Goal: Entertainment & Leisure: Consume media (video, audio)

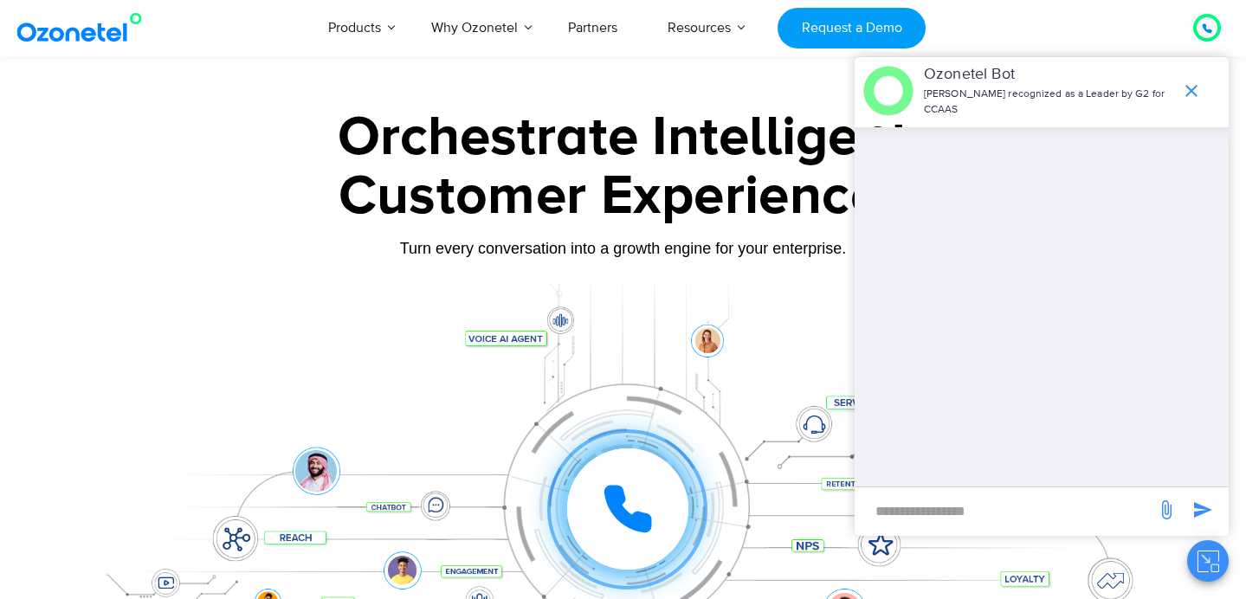
scroll to position [880, 0]
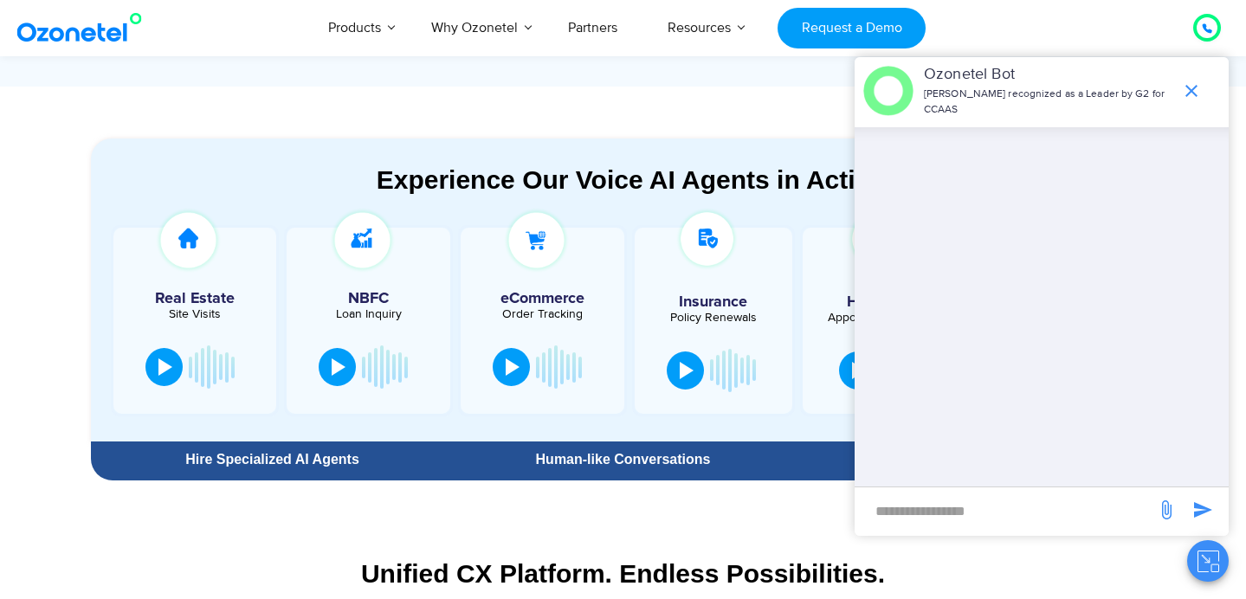
click at [44, 197] on section "Experience Our Voice AI Agents in Action Real Estate Site Visits NBFC Loan Inqu…" at bounding box center [623, 288] width 1246 height 402
click at [1193, 92] on icon "end chat or minimize" at bounding box center [1192, 91] width 12 height 12
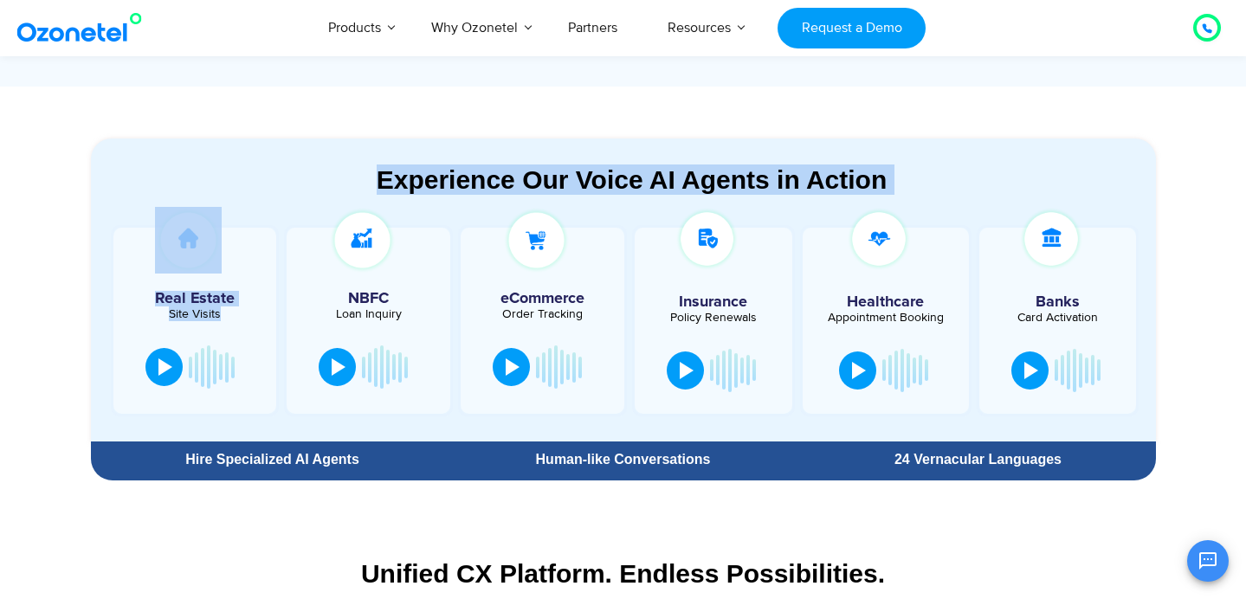
drag, startPoint x: 105, startPoint y: 194, endPoint x: 238, endPoint y: 426, distance: 267.7
click at [238, 426] on div "Experience Our Voice AI Agents in Action Real Estate Site Visits NBFC Loan Inqu…" at bounding box center [623, 303] width 1065 height 277
click at [3, 333] on section "Experience Our Voice AI Agents in Action Real Estate Site Visits NBFC Loan Inqu…" at bounding box center [623, 288] width 1246 height 402
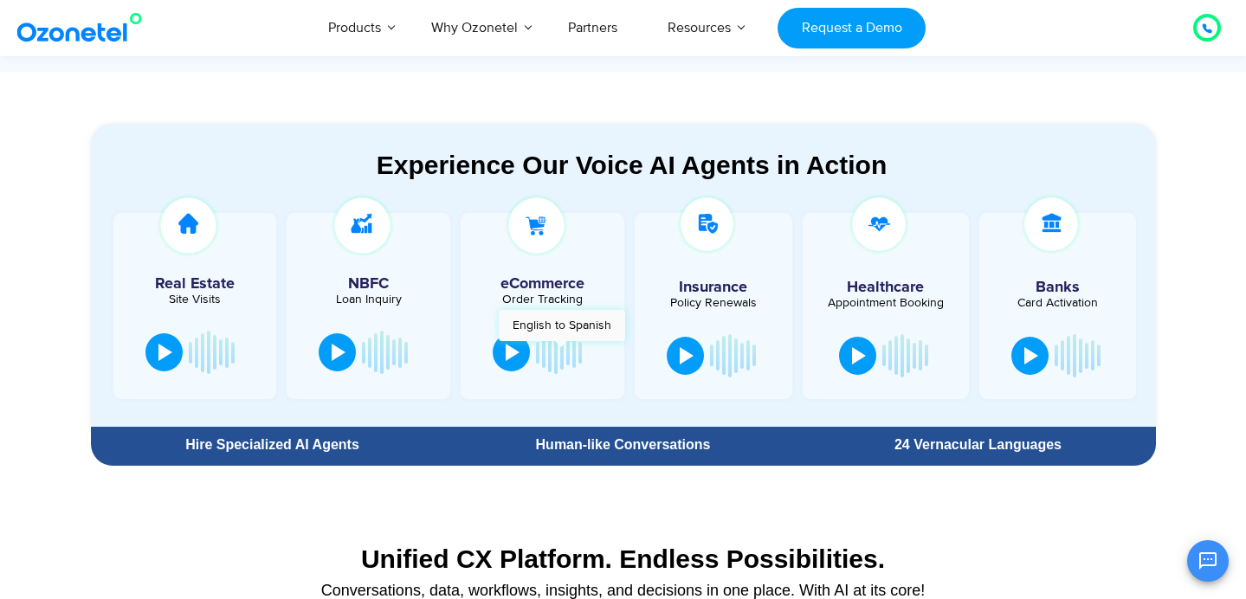
scroll to position [899, 0]
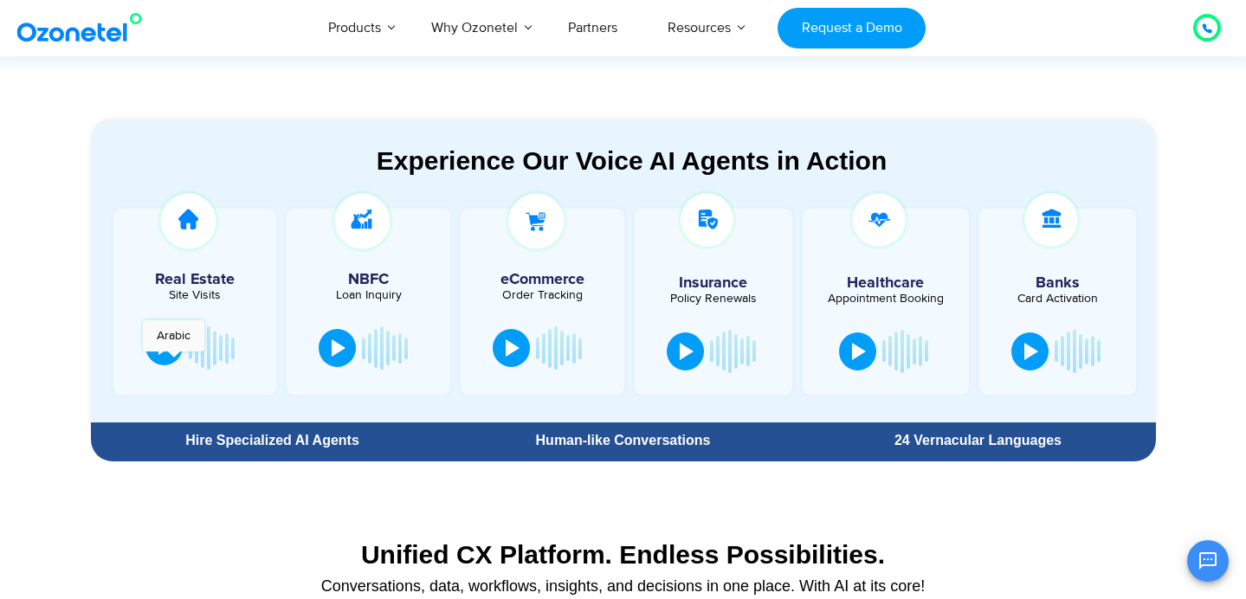
click at [171, 359] on button at bounding box center [163, 346] width 37 height 38
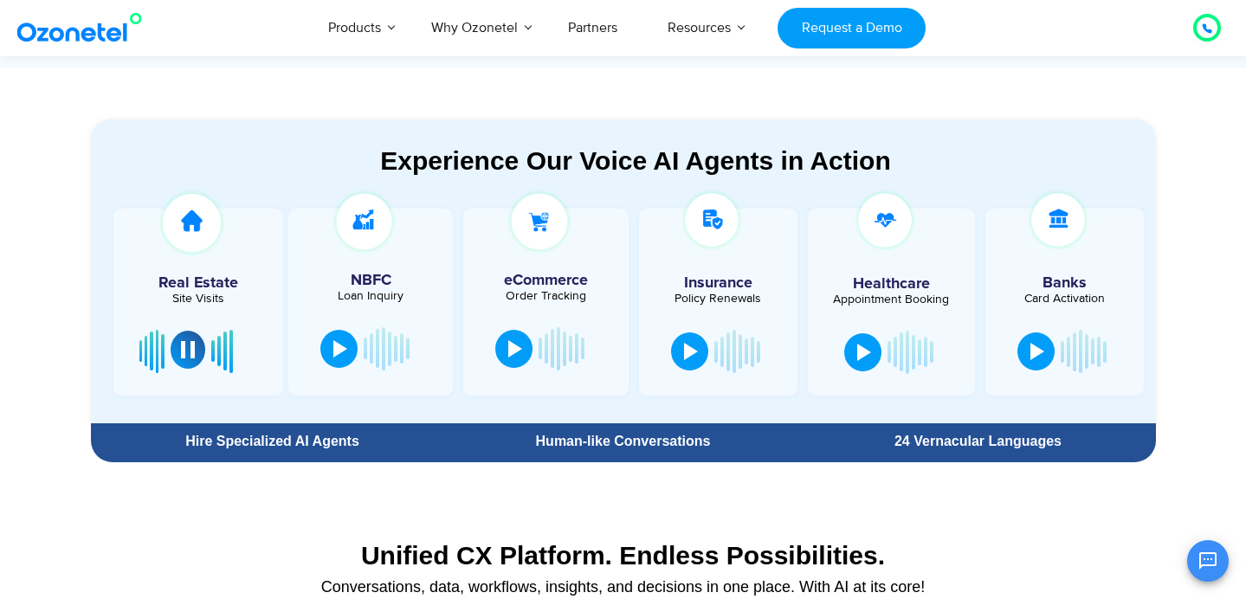
click at [194, 354] on button at bounding box center [188, 350] width 35 height 38
